Goal: Transaction & Acquisition: Purchase product/service

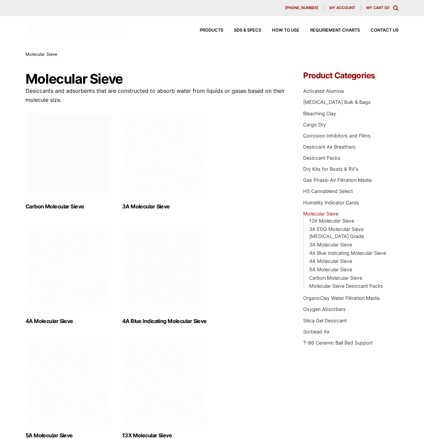
scroll to position [34, 0]
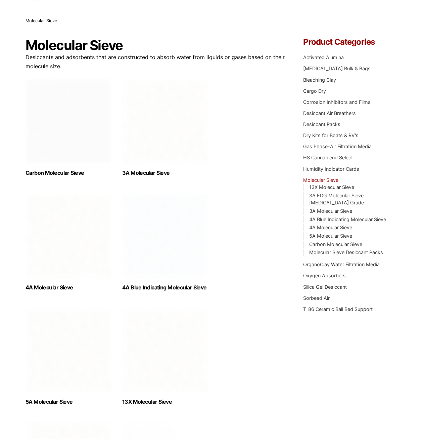
click at [225, 294] on ul "Carbon Molecular Sieve (1) 3A Molecular Sieve (2) 4A Molecular Sieve (2) 4A Blu…" at bounding box center [156, 311] width 260 height 464
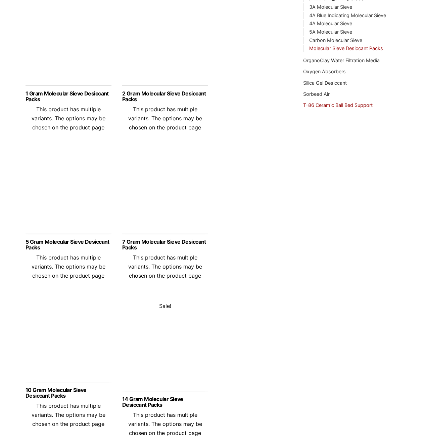
scroll to position [302, 0]
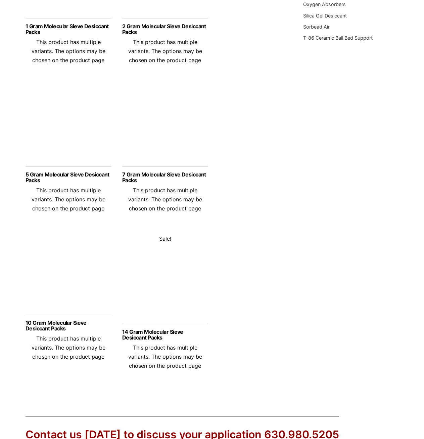
click at [222, 137] on ul "0.25 Gram Molecular Sieve Desiccant Packs This product has multiple variants. T…" at bounding box center [156, 91] width 260 height 602
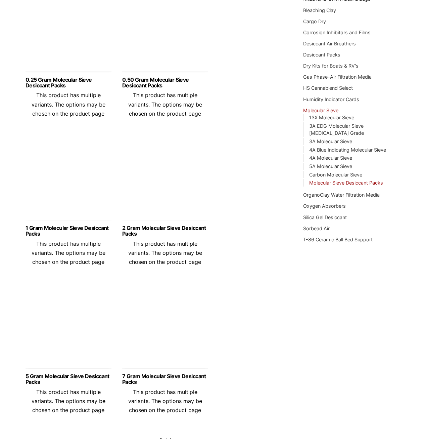
scroll to position [34, 0]
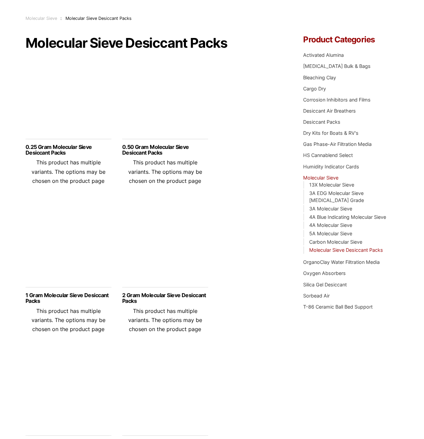
click at [192, 396] on div at bounding box center [165, 395] width 86 height 81
click at [204, 413] on div at bounding box center [165, 395] width 86 height 81
click at [177, 398] on div at bounding box center [165, 395] width 86 height 81
